Goal: Check status: Verify the current state of an ongoing process or item

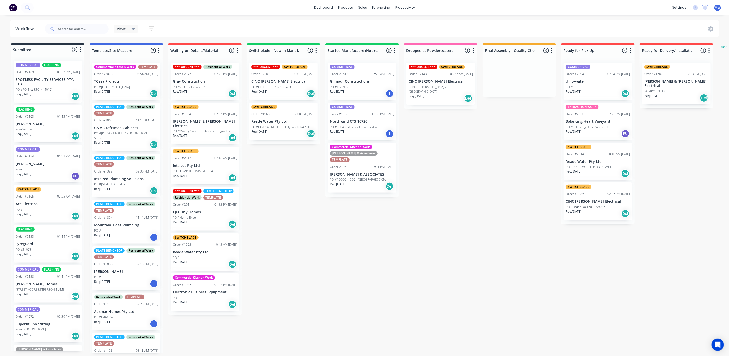
click at [595, 215] on div "Req. [DATE] Del" at bounding box center [597, 213] width 64 height 9
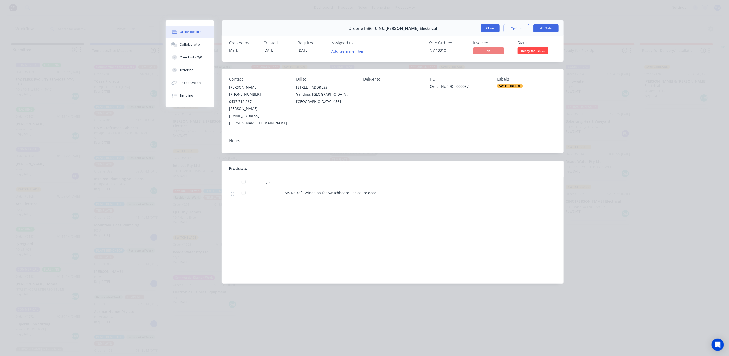
click at [488, 28] on button "Close" at bounding box center [490, 28] width 19 height 8
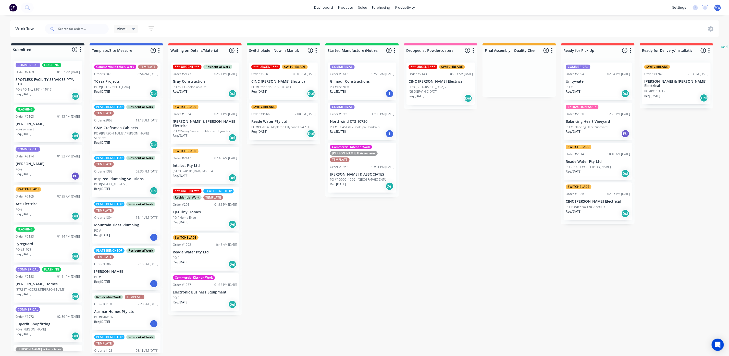
click at [580, 168] on p "PO #PO-0139 - [PERSON_NAME]" at bounding box center [587, 167] width 45 height 5
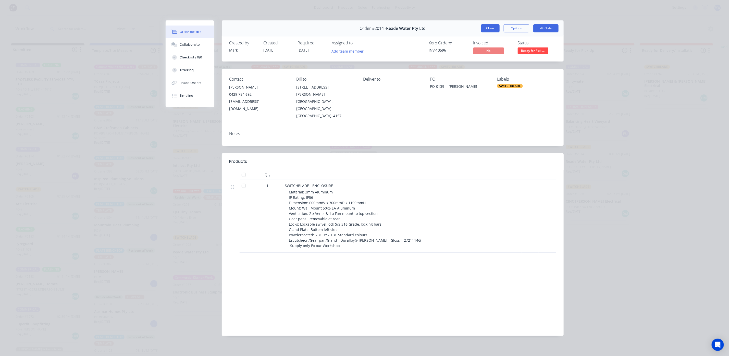
click at [496, 30] on button "Close" at bounding box center [490, 28] width 19 height 8
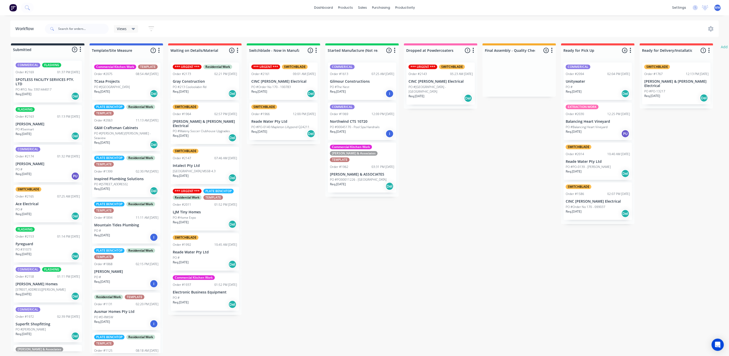
click at [646, 89] on p "PO #PO-13217" at bounding box center [654, 91] width 21 height 5
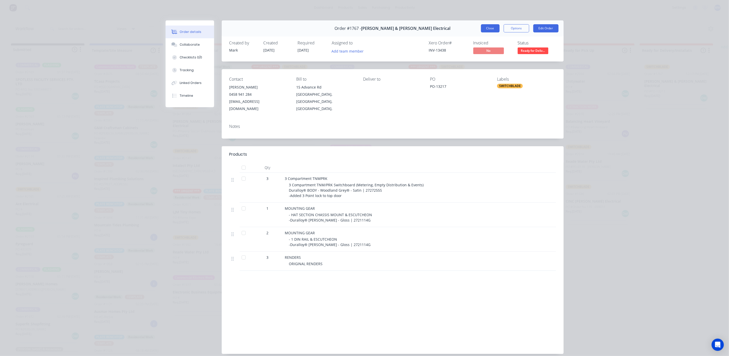
click at [486, 29] on button "Close" at bounding box center [490, 28] width 19 height 8
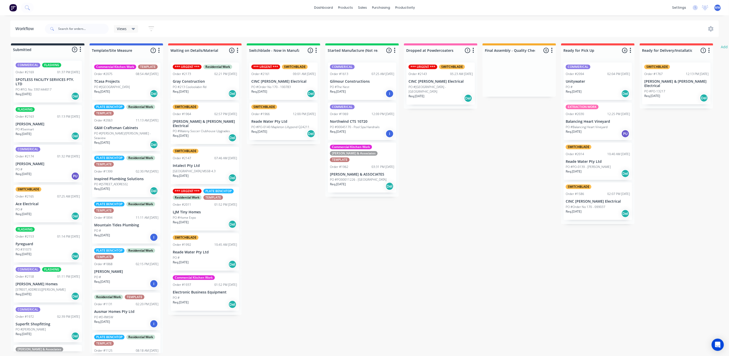
click at [282, 90] on div "Req. [DATE] Del" at bounding box center [283, 93] width 64 height 9
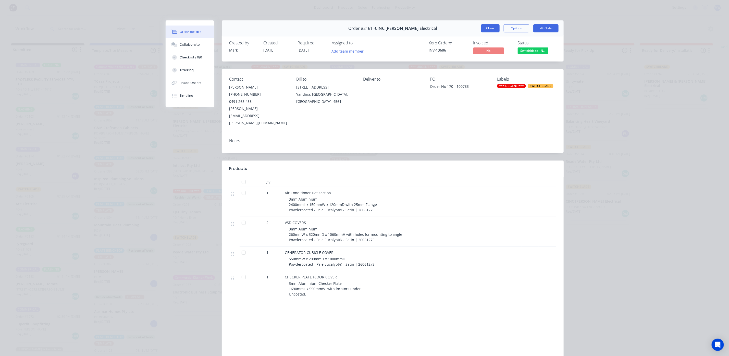
click at [490, 26] on button "Close" at bounding box center [490, 28] width 19 height 8
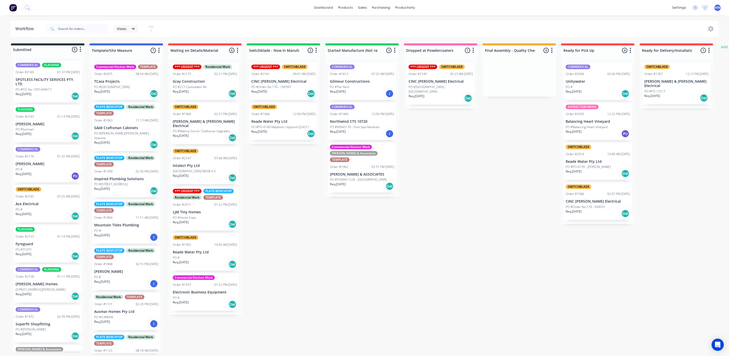
click at [450, 94] on div "Req. [DATE] Del" at bounding box center [440, 98] width 64 height 9
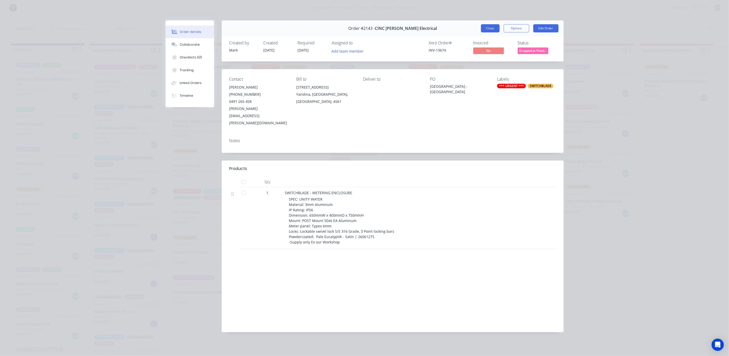
click at [488, 30] on button "Close" at bounding box center [490, 28] width 19 height 8
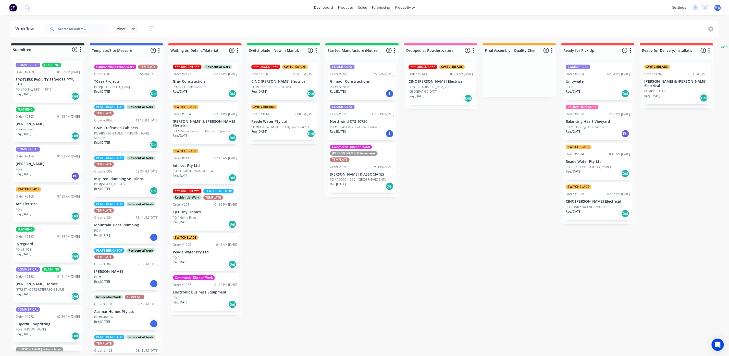
click at [588, 88] on div "PO #" at bounding box center [597, 87] width 64 height 5
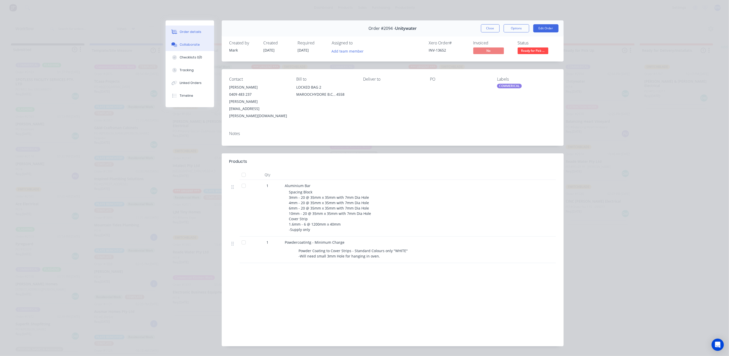
click at [188, 47] on button "Collaborate" at bounding box center [190, 44] width 48 height 13
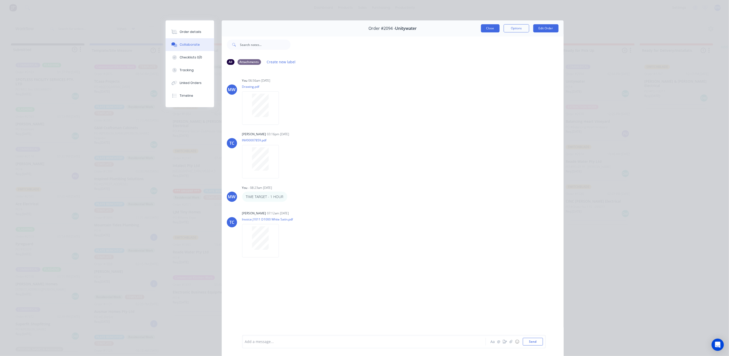
click at [483, 30] on button "Close" at bounding box center [490, 28] width 19 height 8
